Goal: Task Accomplishment & Management: Use online tool/utility

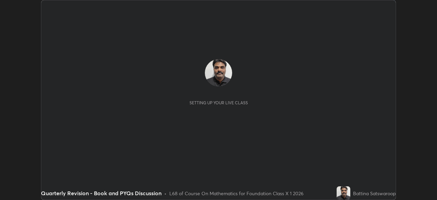
scroll to position [200, 437]
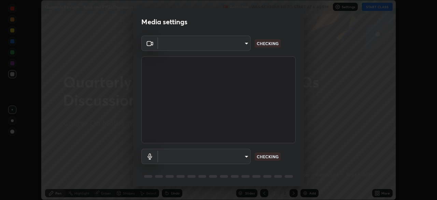
type input "3e25356f195e64551e879d1afeb1ef0f0a2c3c8c5562ca0bf2adaabd0d8e470d"
click at [240, 154] on body "Erase all Quarterly Revision - Book and PYQs Discussion Recording WAS SCHEDULED…" at bounding box center [218, 100] width 437 height 200
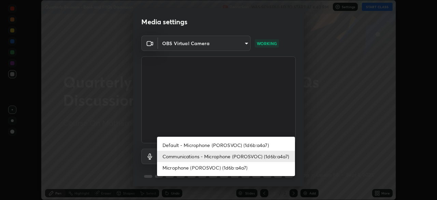
click at [251, 144] on li "Default - Microphone (POROSVOC) (1d6b:a4a7)" at bounding box center [226, 144] width 138 height 11
type input "default"
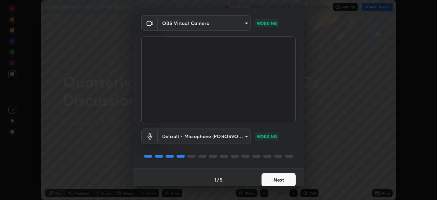
scroll to position [24, 0]
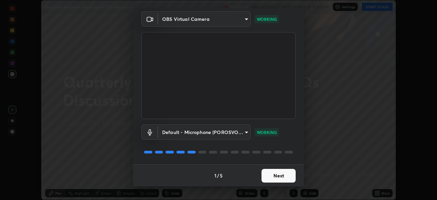
click at [282, 176] on button "Next" at bounding box center [279, 176] width 34 height 14
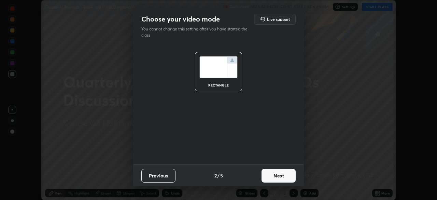
scroll to position [0, 0]
click at [282, 174] on button "Next" at bounding box center [279, 176] width 34 height 14
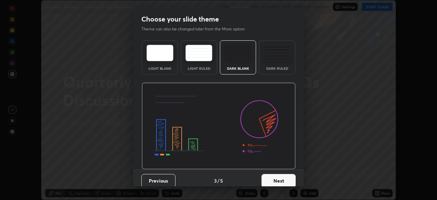
click at [282, 175] on button "Next" at bounding box center [279, 181] width 34 height 14
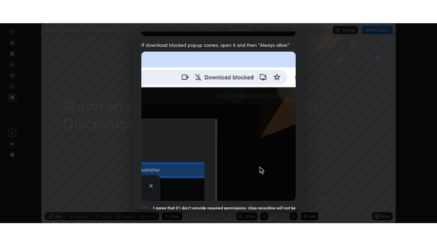
scroll to position [164, 0]
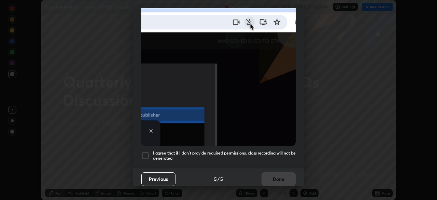
click at [260, 150] on h5 "I agree that if I don't provide required permissions, class recording will not …" at bounding box center [224, 155] width 143 height 11
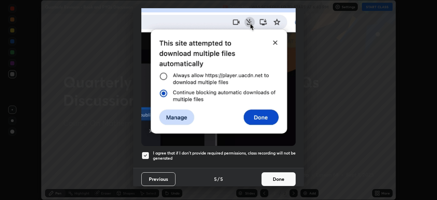
click at [277, 173] on button "Done" at bounding box center [279, 179] width 34 height 14
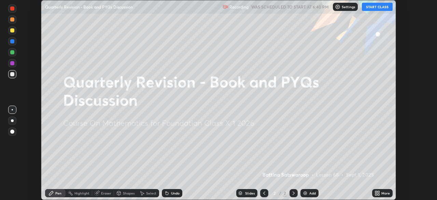
click at [308, 193] on div "Add" at bounding box center [310, 193] width 18 height 8
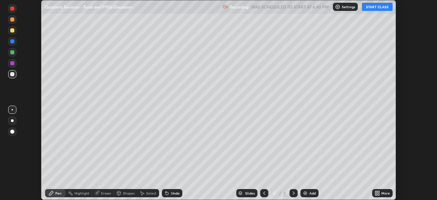
click at [378, 192] on icon at bounding box center [379, 192] width 2 height 2
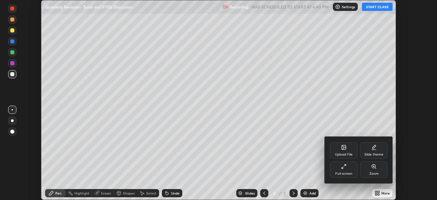
click at [346, 171] on div "Full screen" at bounding box center [343, 169] width 27 height 16
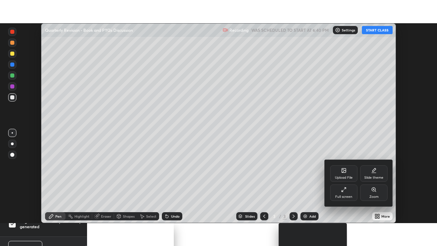
scroll to position [246, 437]
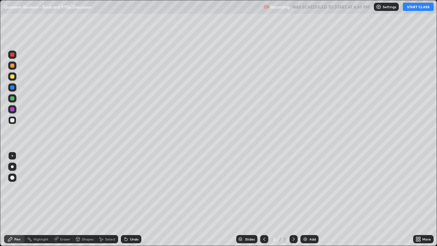
click at [416, 7] on button "START CLASS" at bounding box center [418, 7] width 31 height 8
